Goal: Information Seeking & Learning: Find specific fact

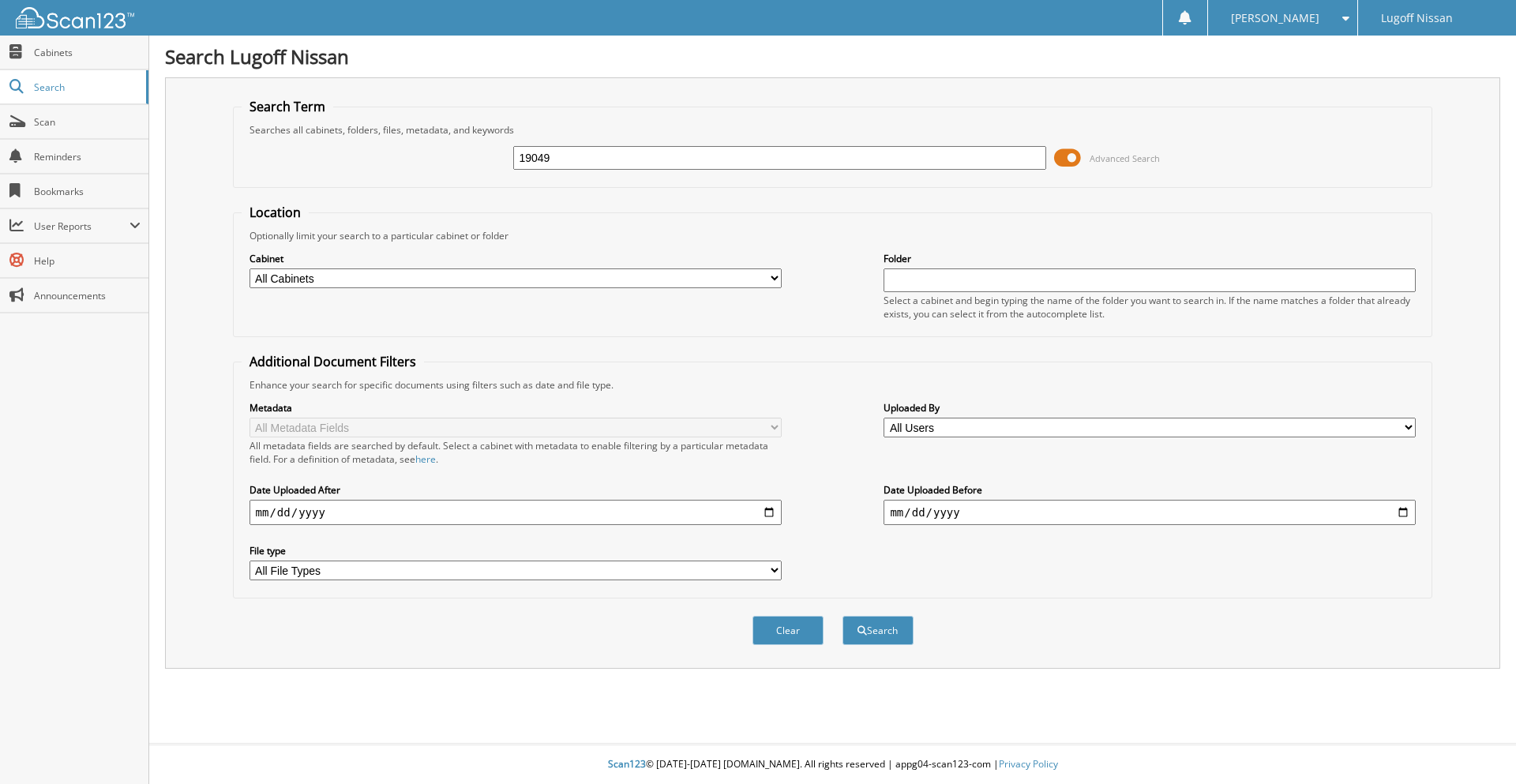
type input "19049"
click at [843, 616] on button "Search" at bounding box center [878, 631] width 71 height 29
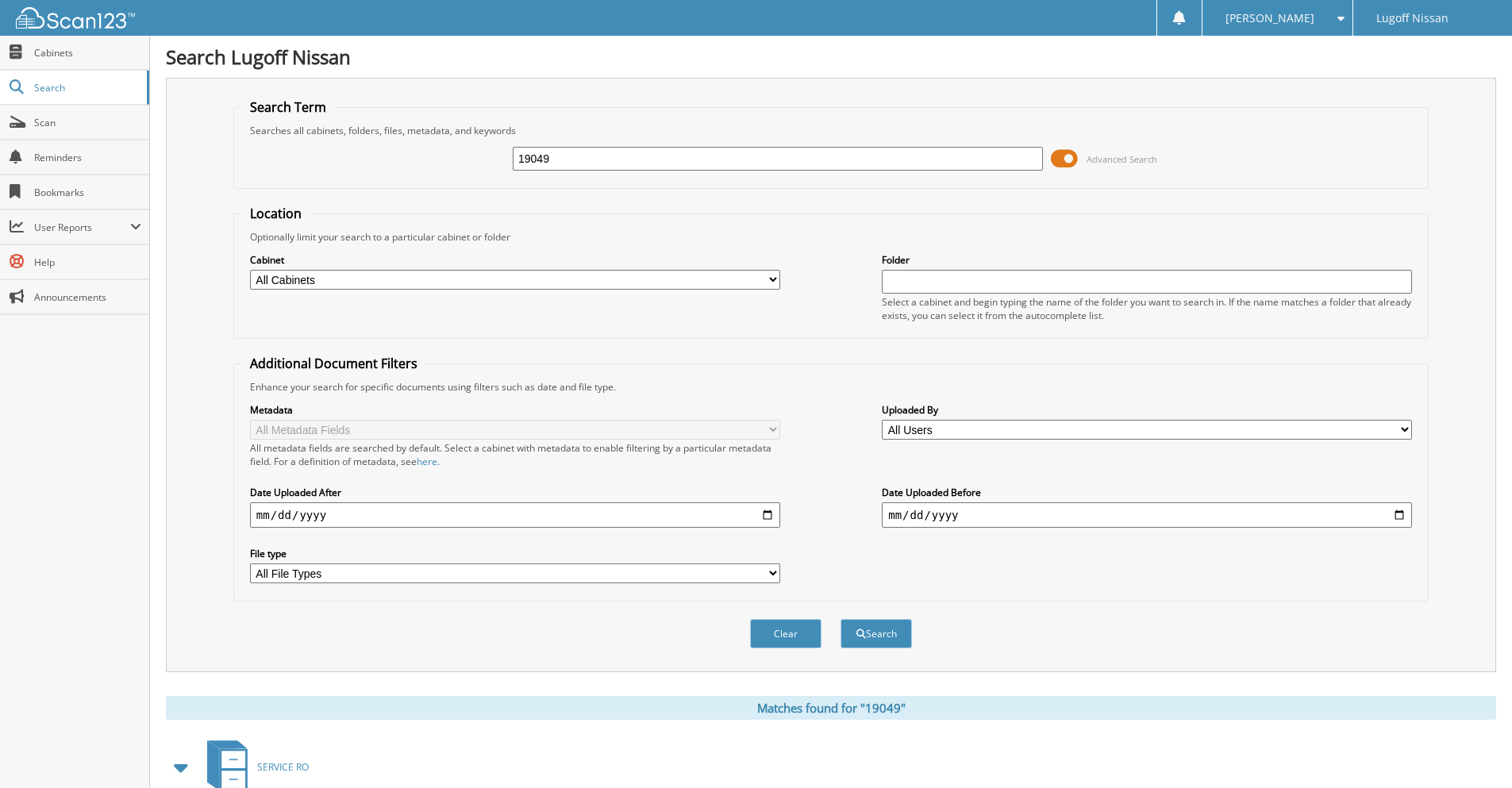
drag, startPoint x: 577, startPoint y: 164, endPoint x: 478, endPoint y: 149, distance: 100.1
click at [478, 149] on div "19049 Advanced Search" at bounding box center [831, 158] width 1178 height 43
type input "18297"
click at [841, 619] on button "Search" at bounding box center [876, 634] width 71 height 30
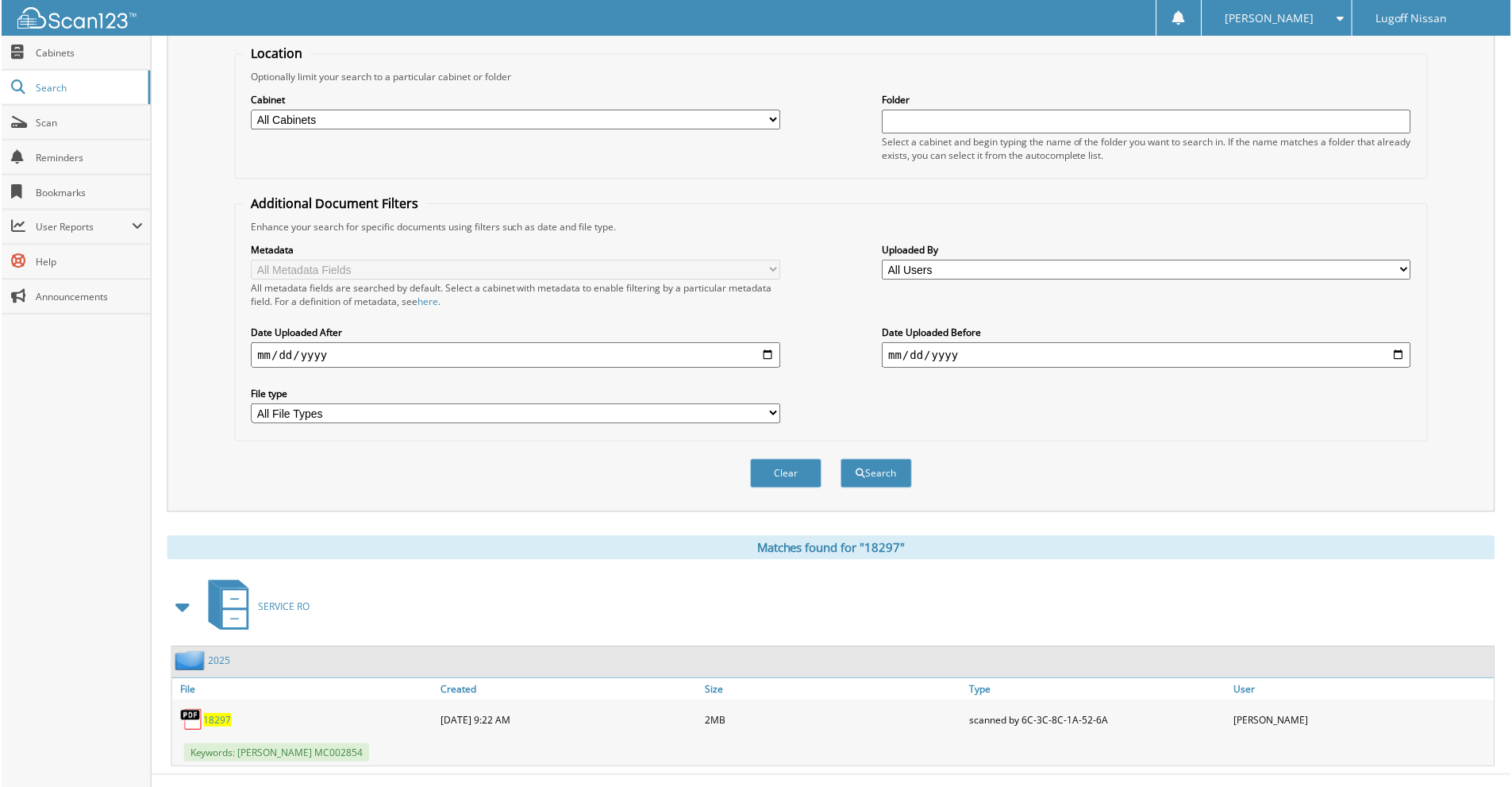
scroll to position [187, 0]
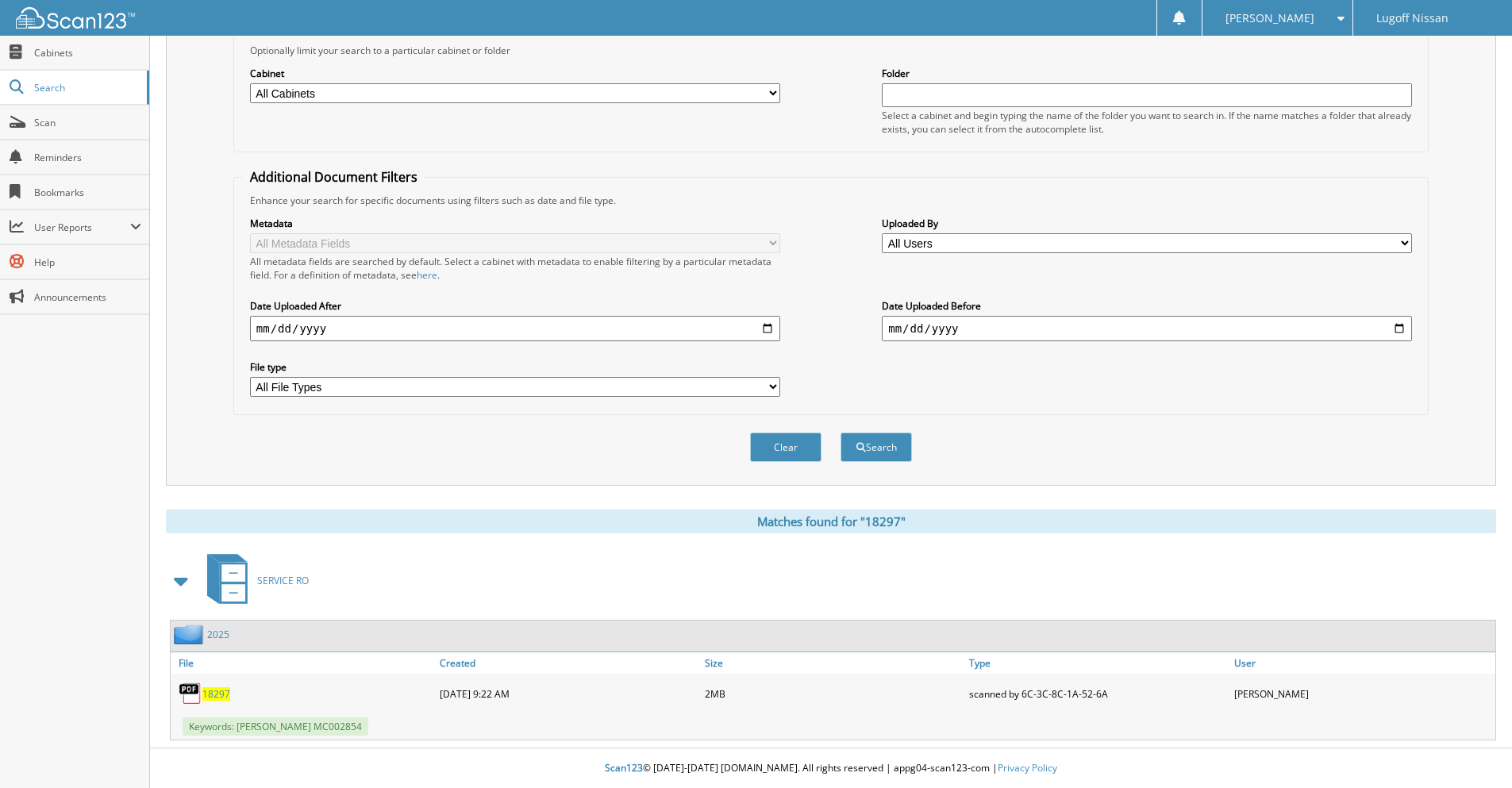
click at [218, 698] on span "18297" at bounding box center [217, 694] width 28 height 13
